Goal: Information Seeking & Learning: Learn about a topic

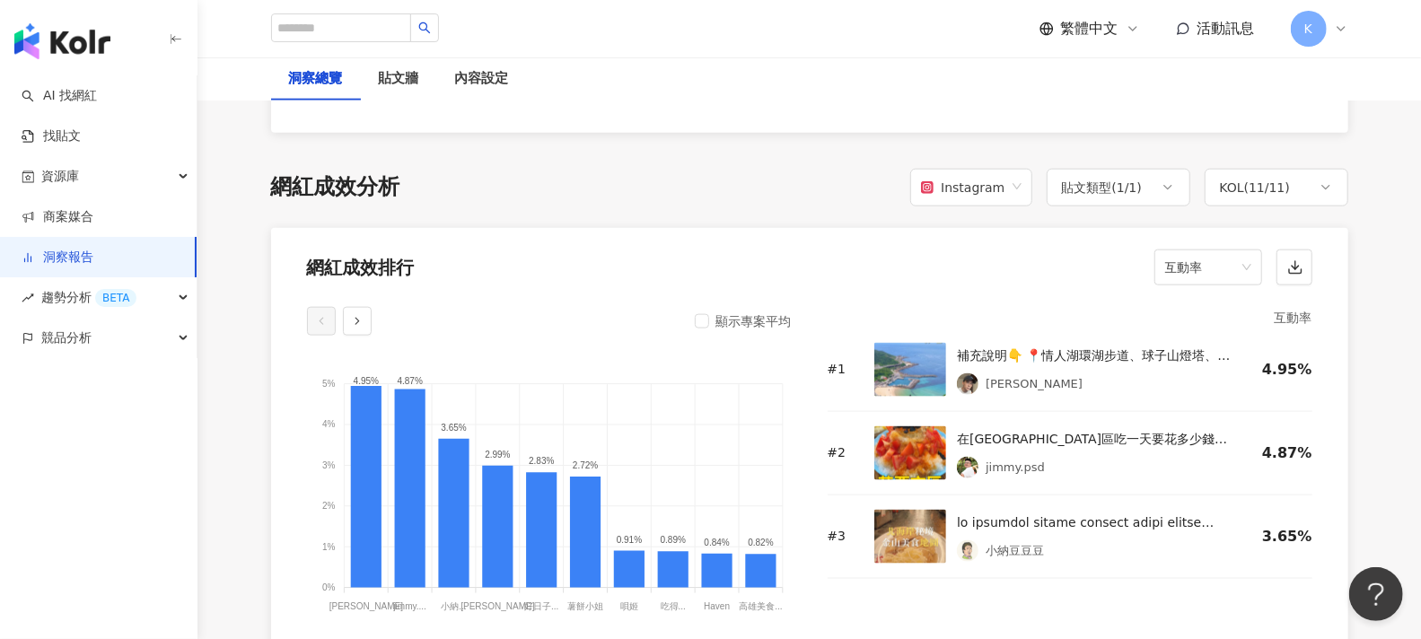
scroll to position [1296, 0]
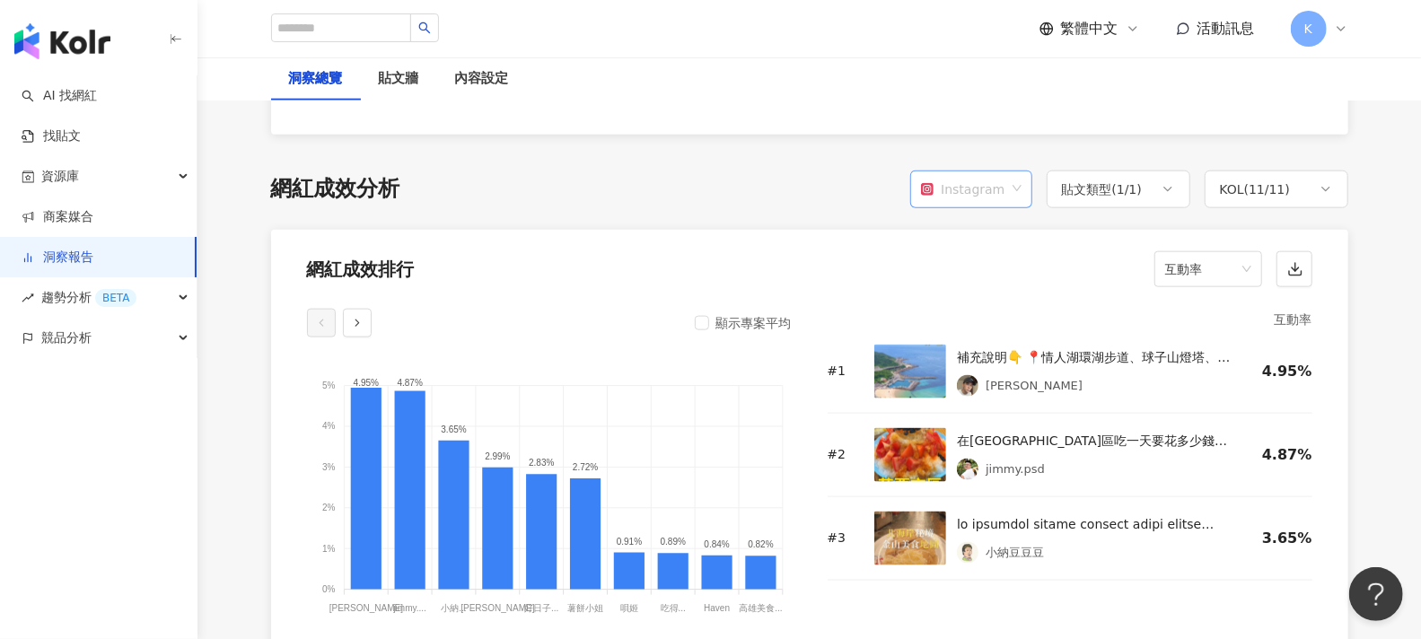
click at [1003, 186] on div "Instagram" at bounding box center [962, 189] width 83 height 34
click at [996, 231] on div "Instagram" at bounding box center [977, 227] width 92 height 20
click at [1166, 188] on icon at bounding box center [1168, 189] width 14 height 14
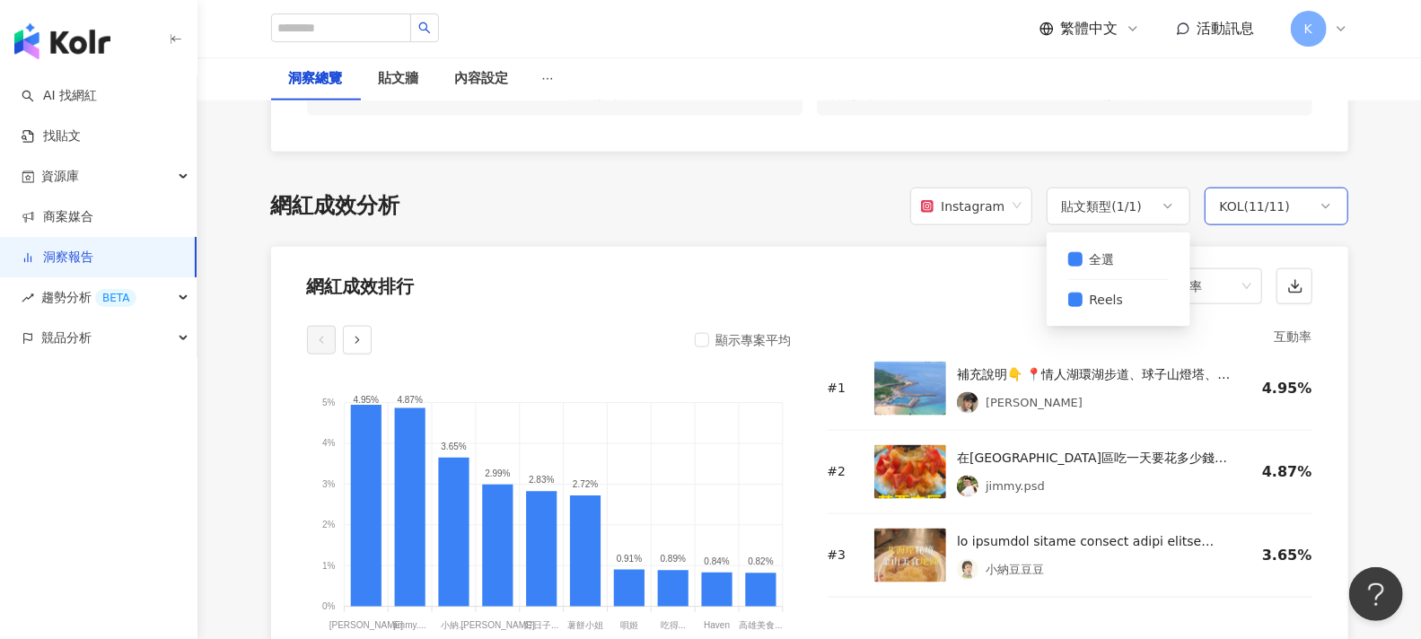
scroll to position [1197, 0]
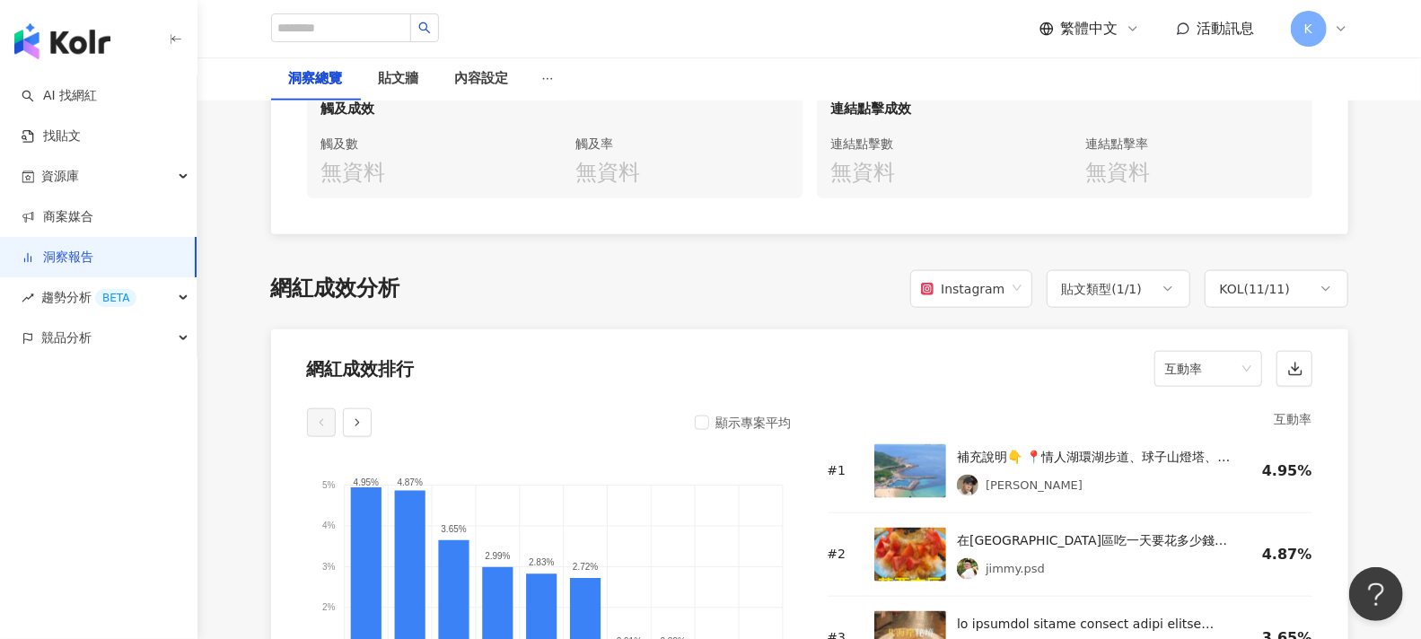
drag, startPoint x: 1364, startPoint y: 325, endPoint x: 1343, endPoint y: 280, distance: 49.8
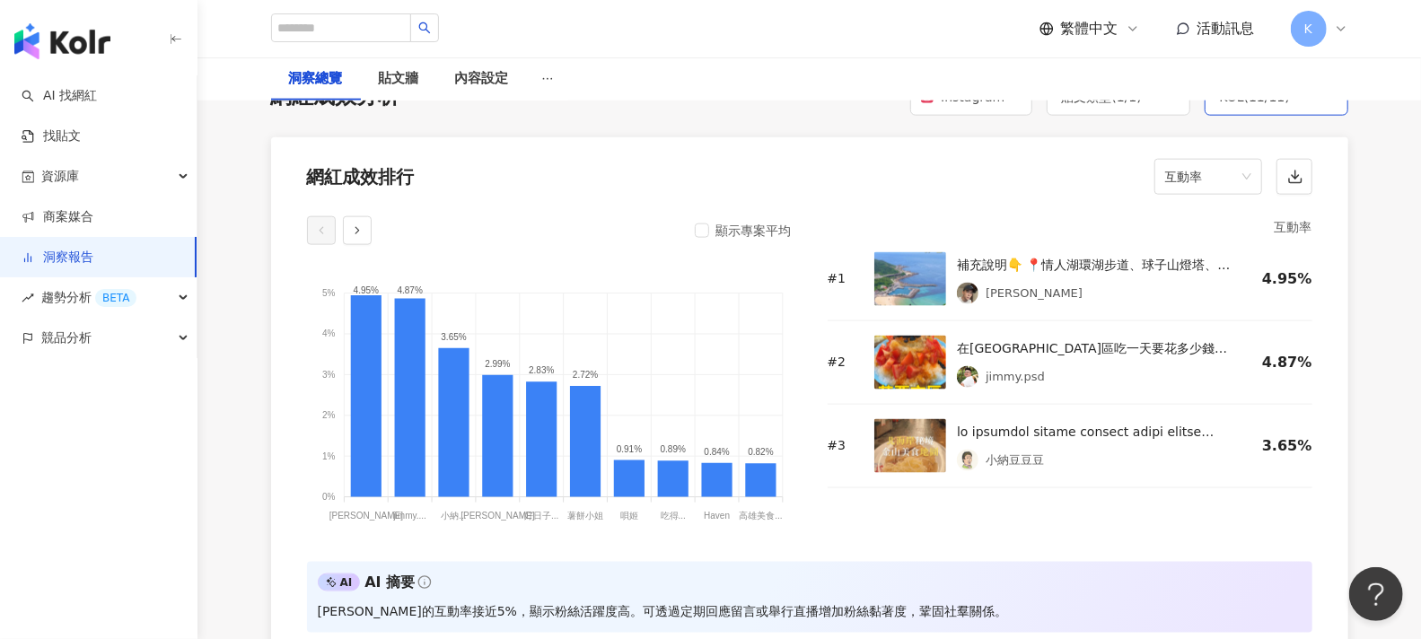
scroll to position [1396, 0]
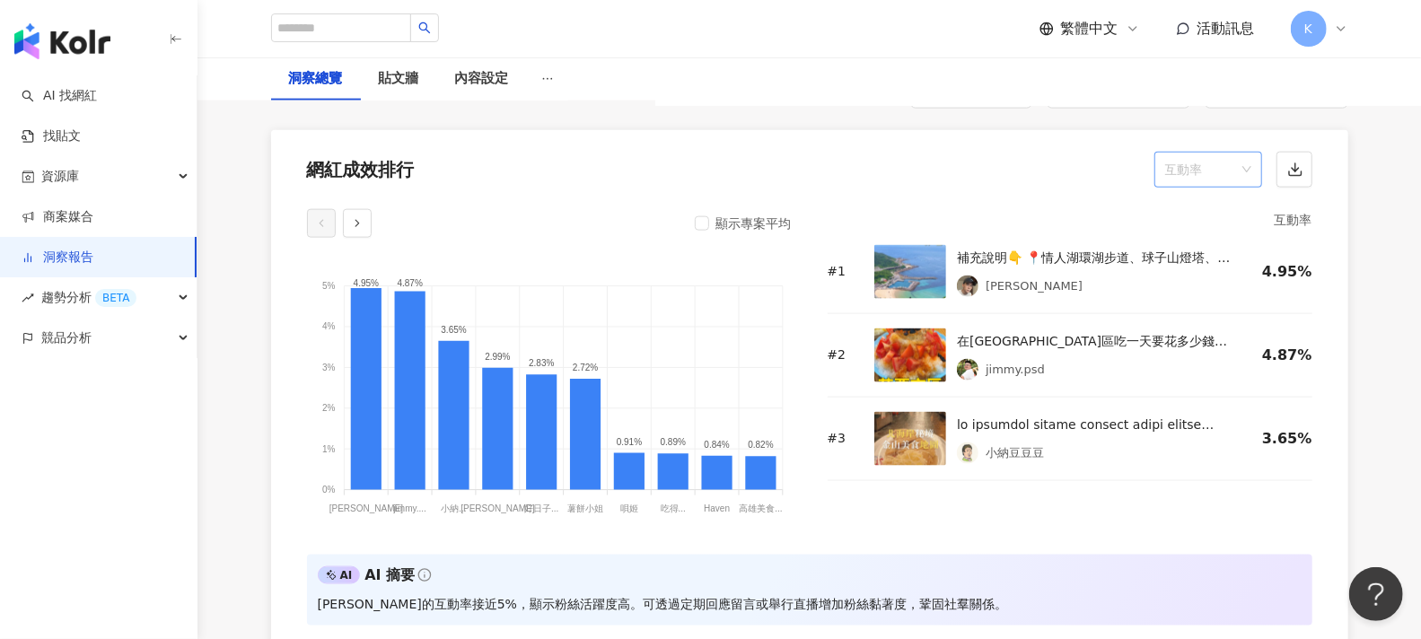
click at [1221, 159] on span "互動率" at bounding box center [1208, 170] width 86 height 34
click at [1207, 329] on div "觀看數" at bounding box center [1208, 328] width 79 height 20
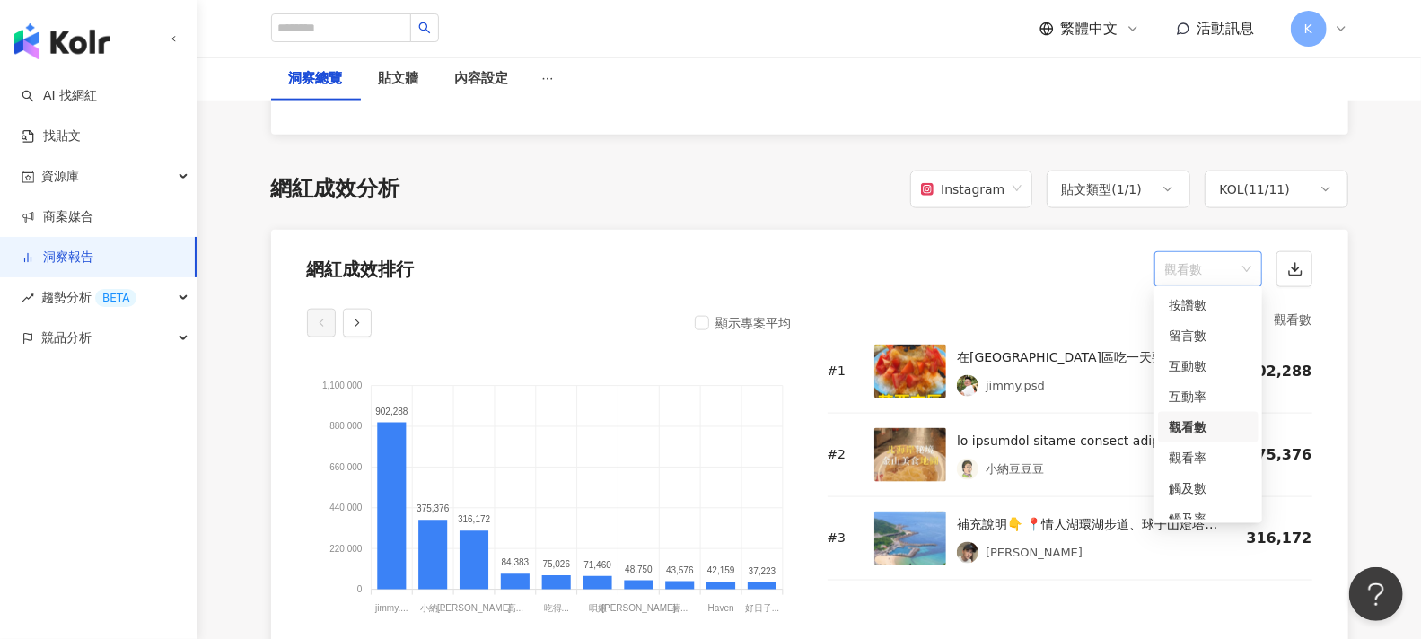
click at [1229, 252] on span "觀看數" at bounding box center [1208, 269] width 86 height 34
click at [1196, 460] on div "觀看率" at bounding box center [1208, 458] width 79 height 20
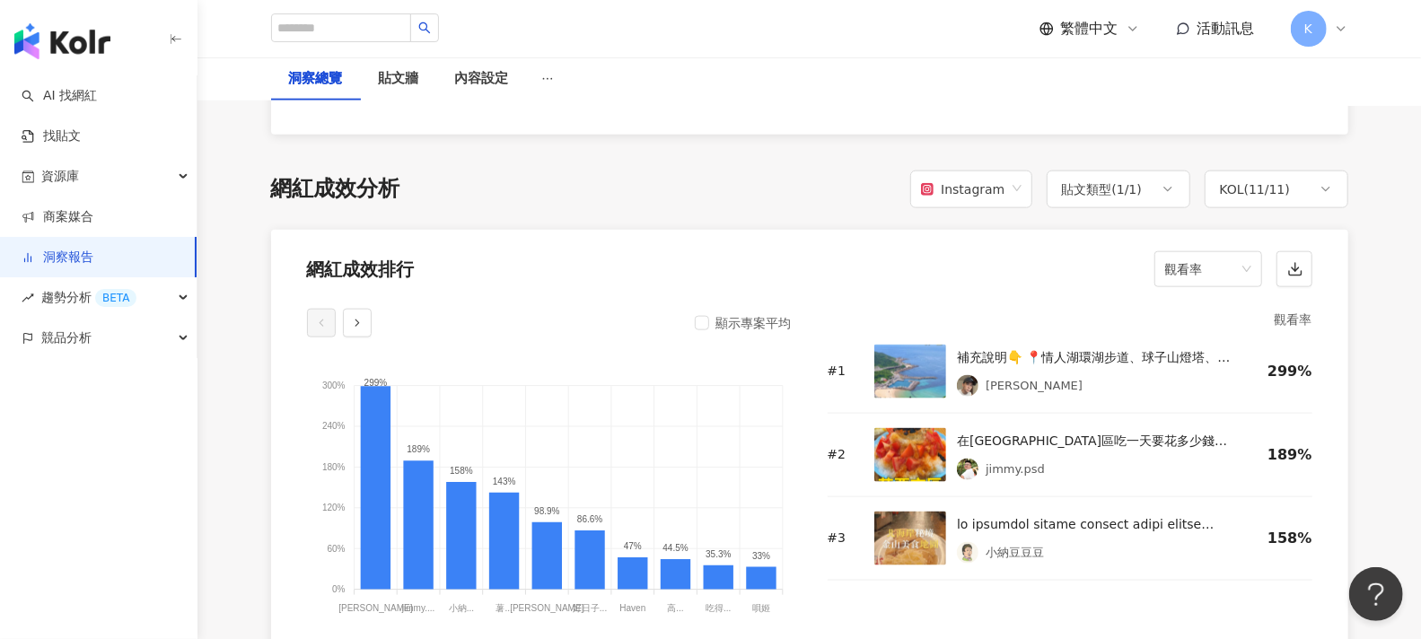
click at [1302, 188] on div "KOL ( 11 / 11 )" at bounding box center [1277, 190] width 144 height 38
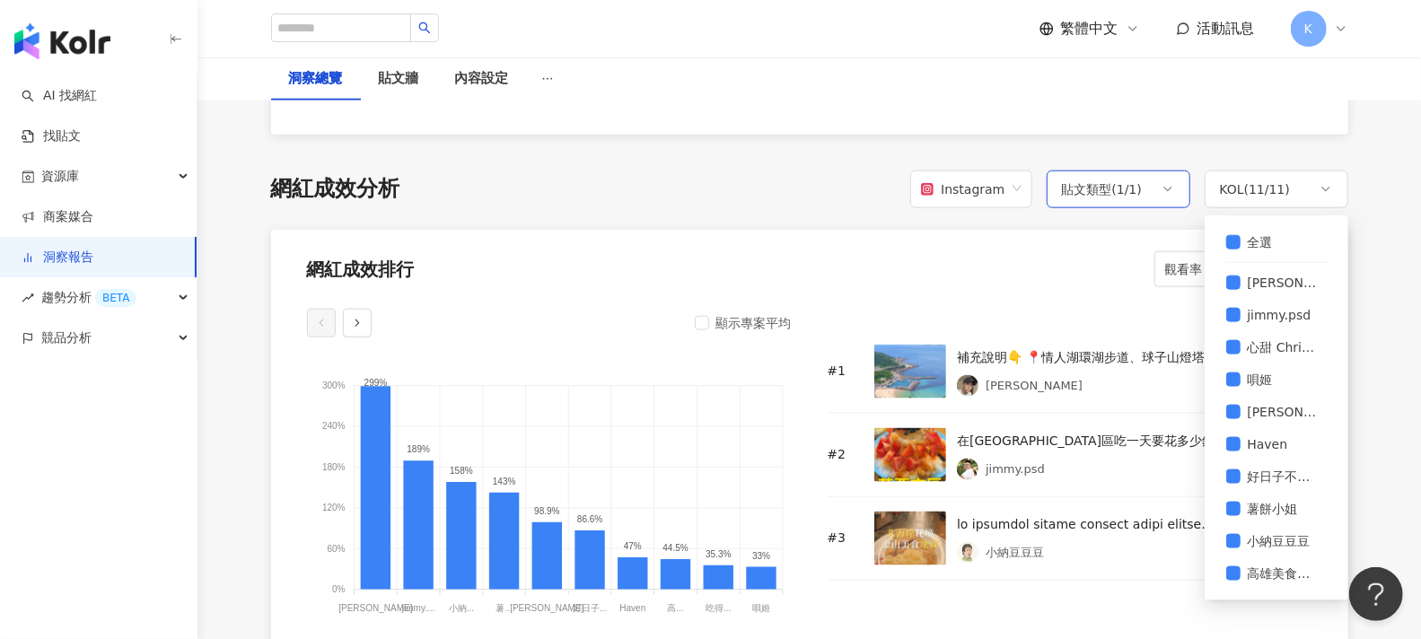
click at [1132, 188] on div "貼文類型 ( 1 / 1 )" at bounding box center [1102, 190] width 81 height 22
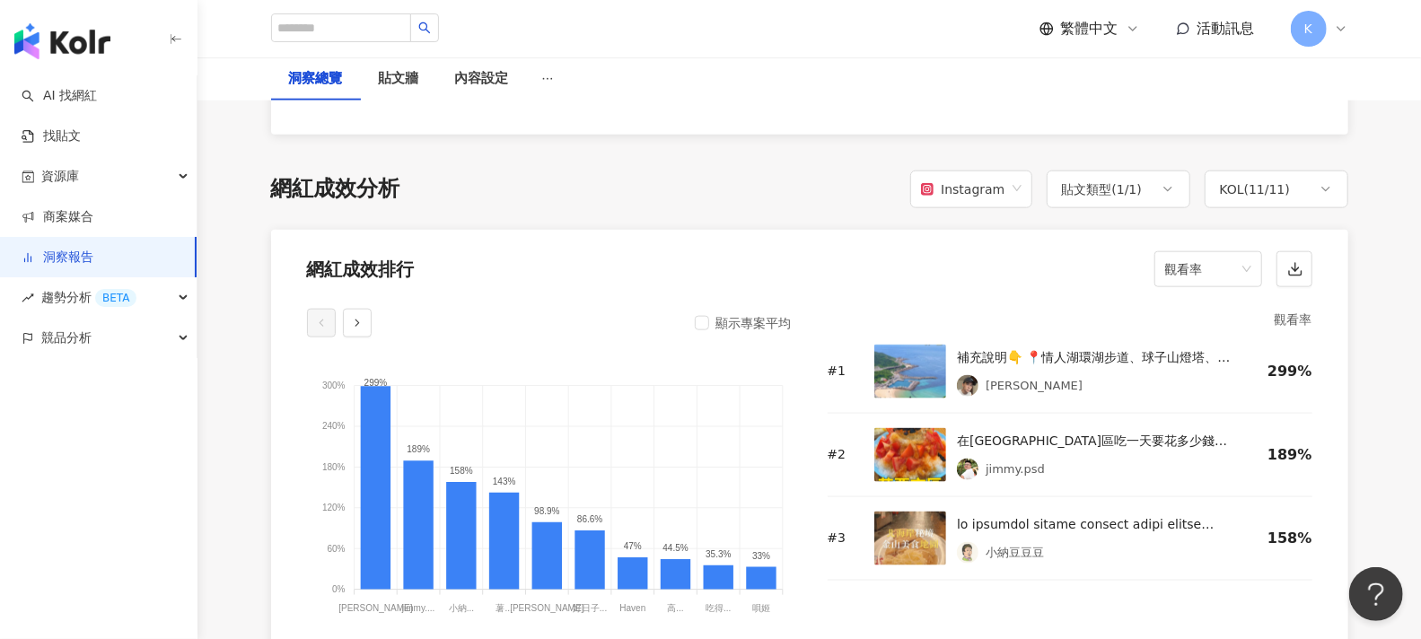
click at [1246, 265] on span "觀看率" at bounding box center [1208, 269] width 86 height 34
click at [1210, 368] on div "互動數" at bounding box center [1208, 366] width 79 height 20
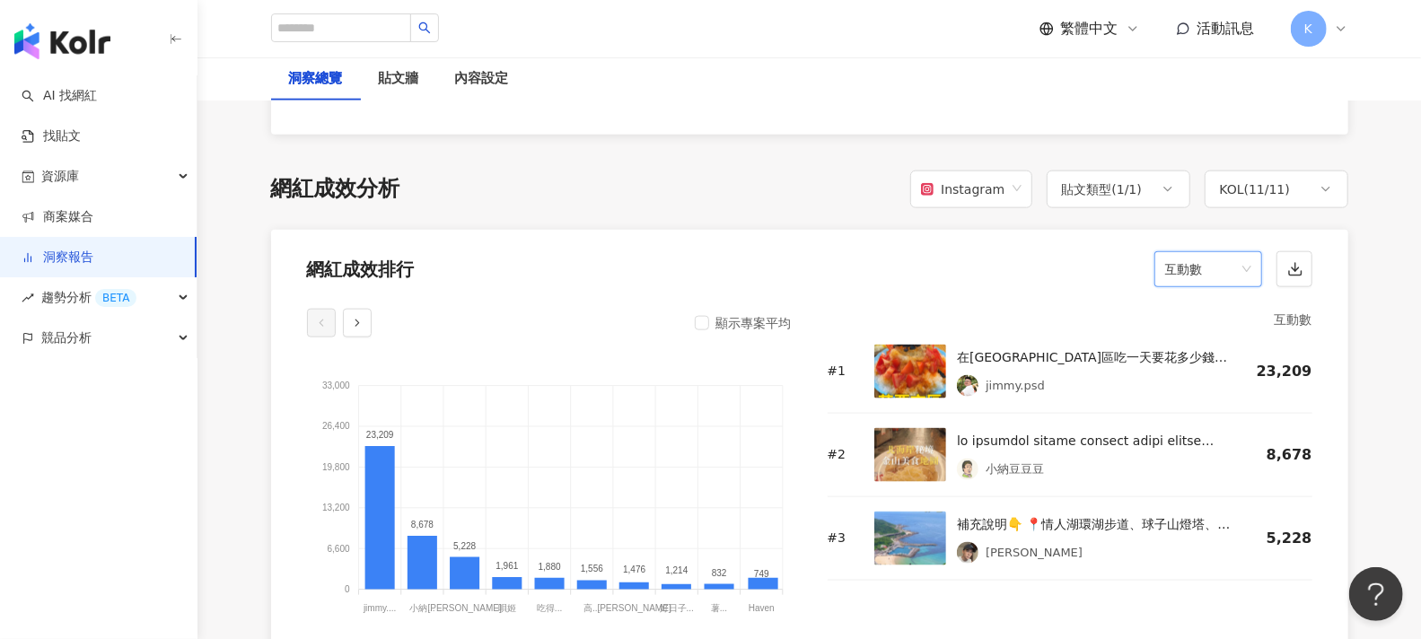
click at [1205, 256] on span "互動數" at bounding box center [1208, 269] width 86 height 34
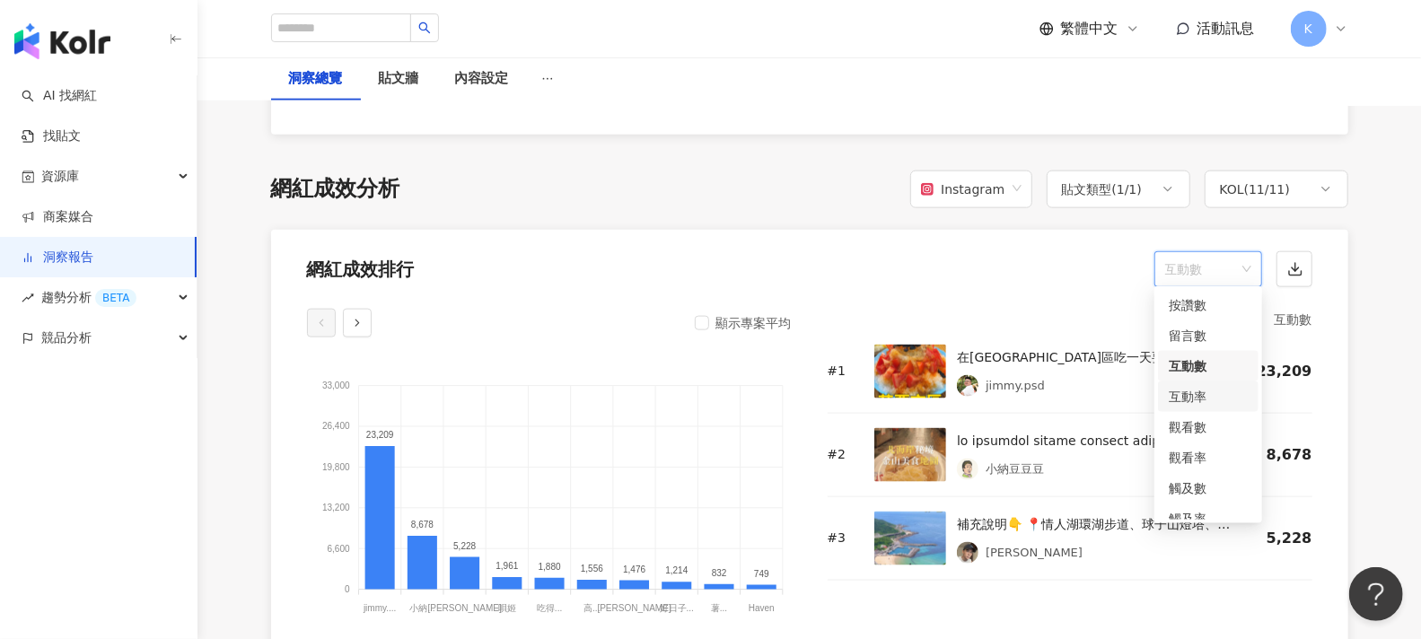
click at [1197, 398] on div "互動率" at bounding box center [1208, 397] width 79 height 20
